Goal: Check status

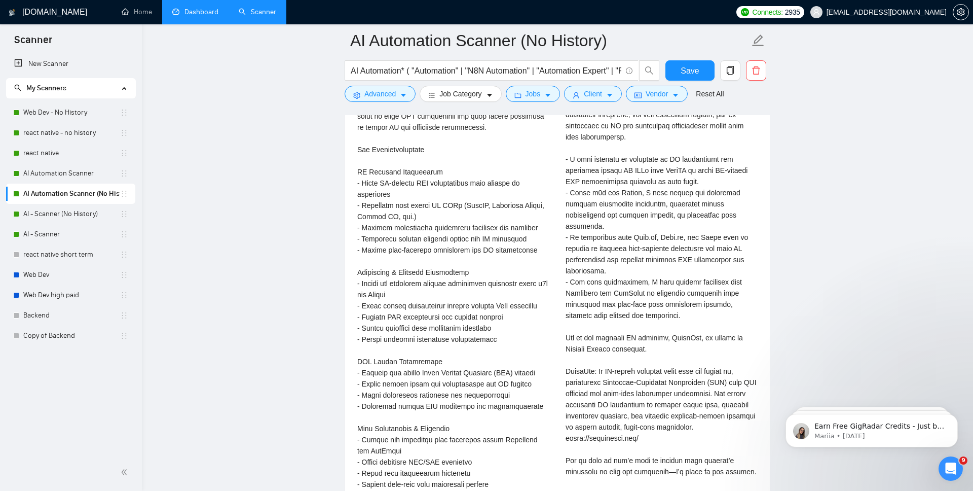
click at [201, 12] on link "Dashboard" at bounding box center [195, 12] width 46 height 9
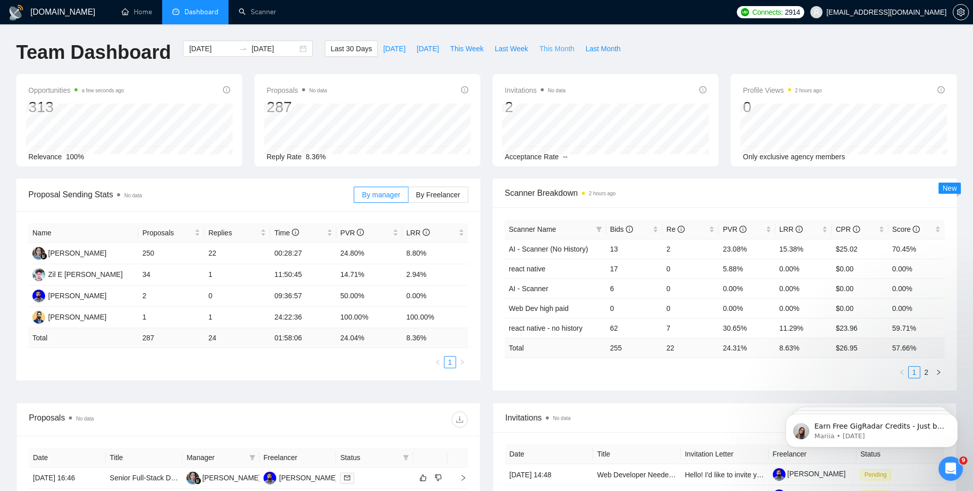
click at [568, 47] on span "This Month" at bounding box center [556, 48] width 35 height 11
type input "2025-08-01"
type input "2025-08-31"
